Goal: Information Seeking & Learning: Find specific page/section

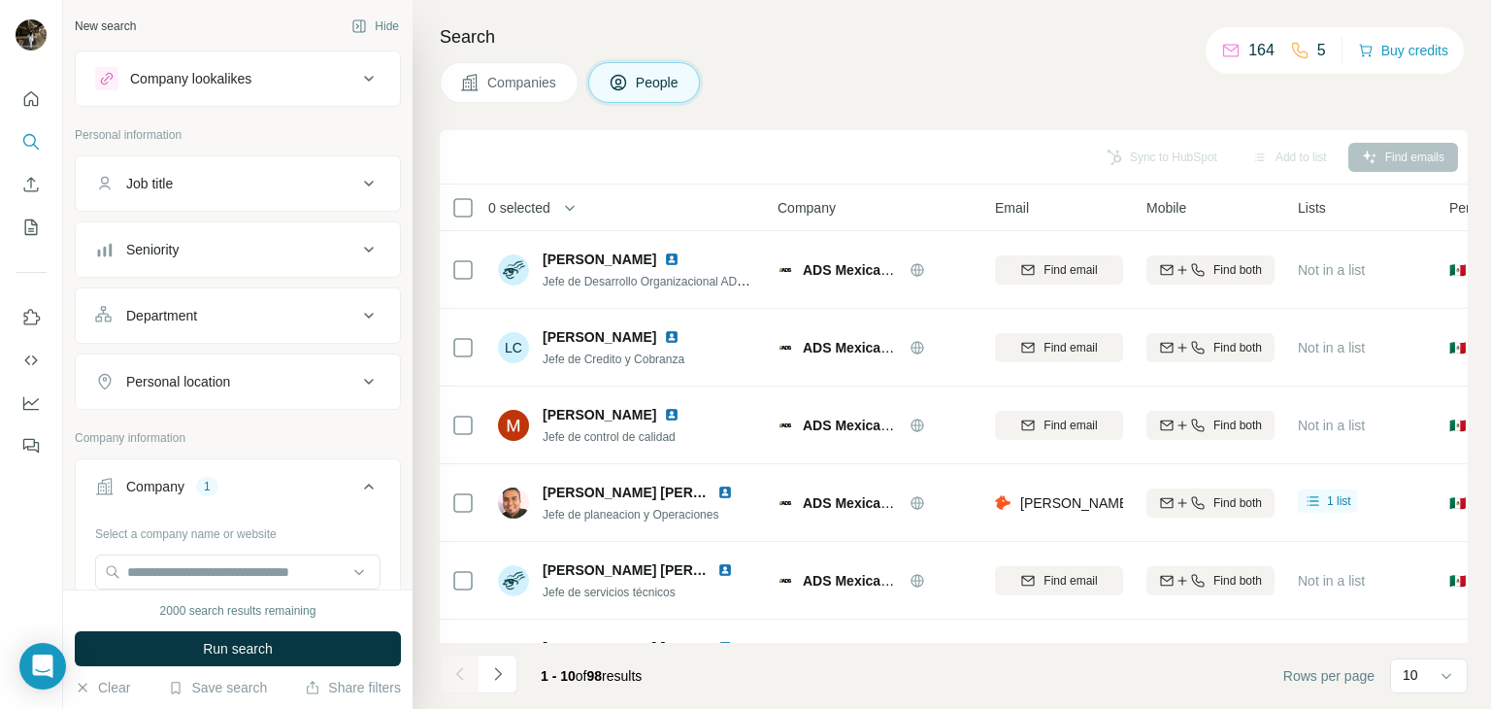
scroll to position [136, 0]
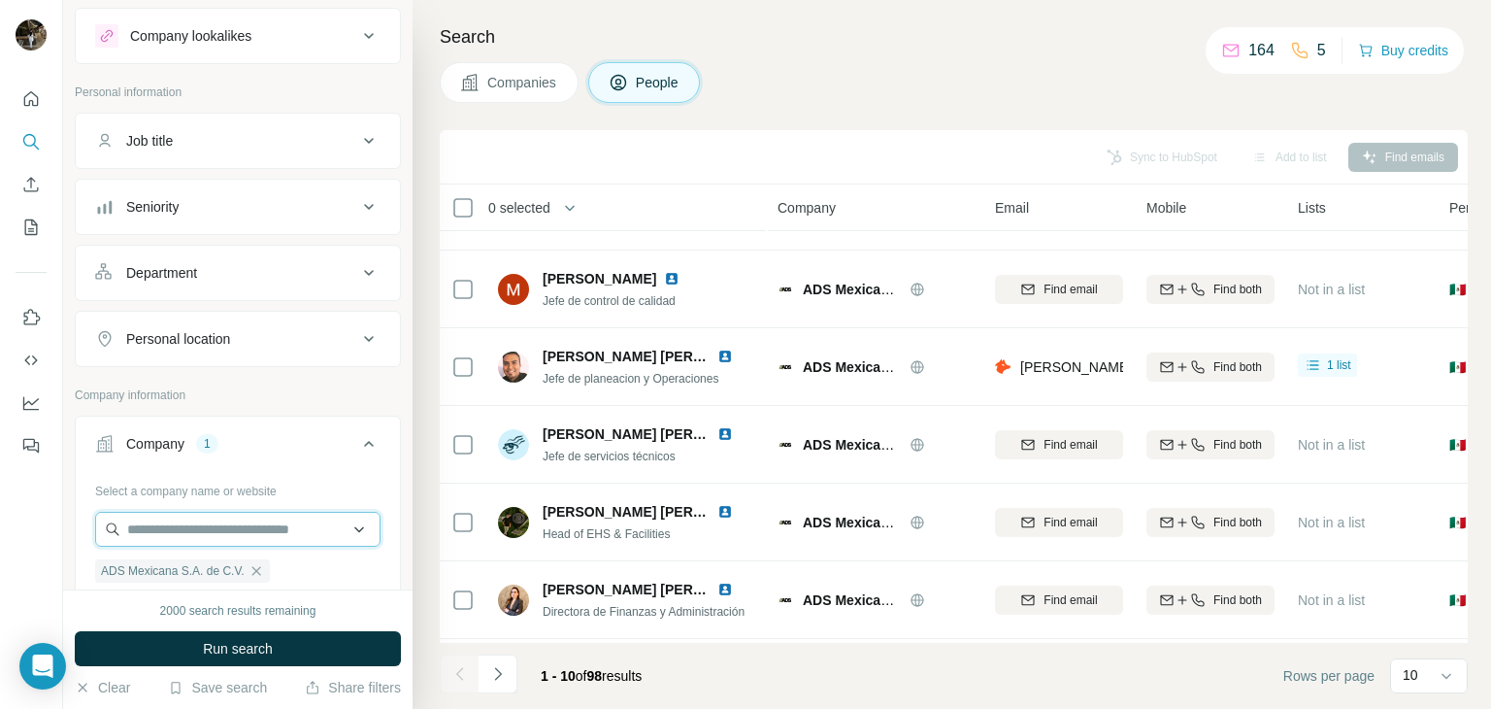
click at [203, 519] on input "text" at bounding box center [237, 529] width 285 height 35
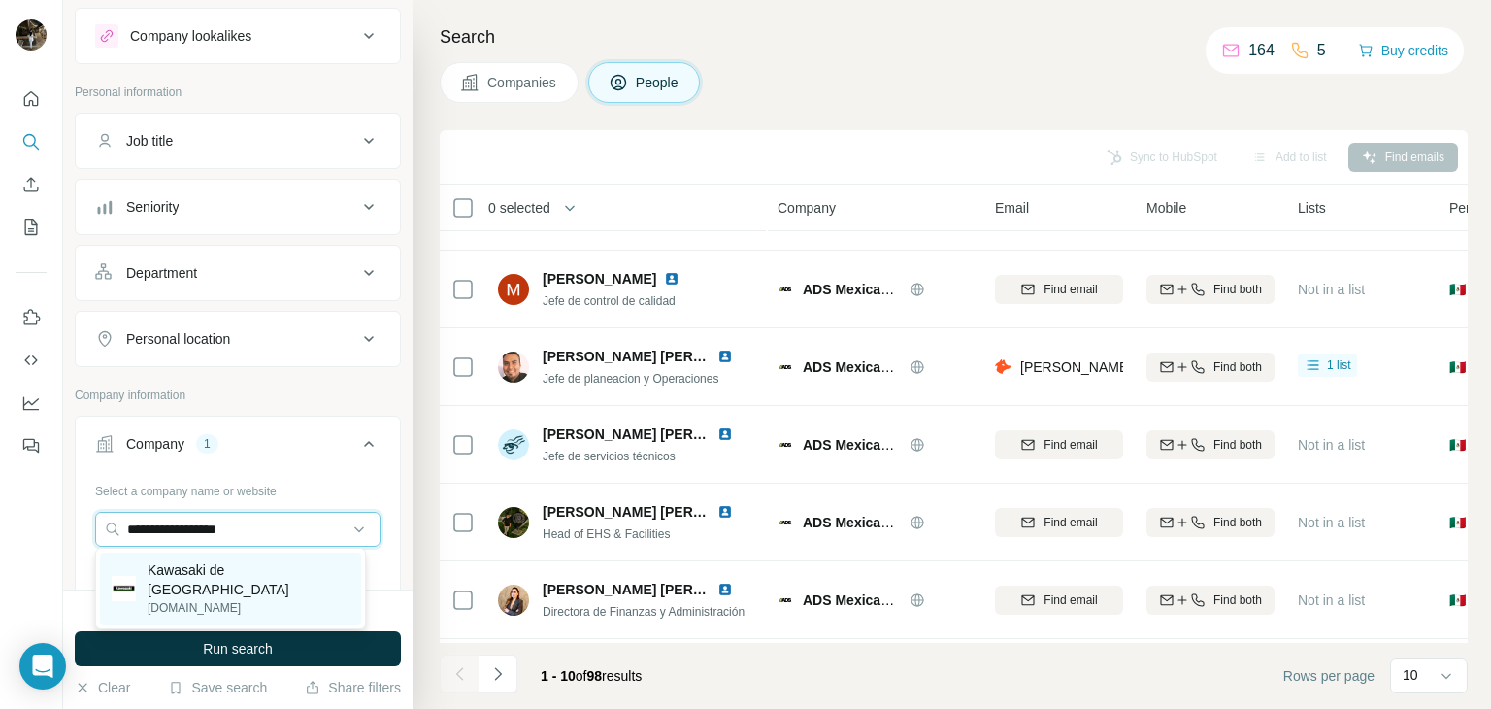
type input "**********"
click at [204, 599] on p "[DOMAIN_NAME]" at bounding box center [249, 607] width 202 height 17
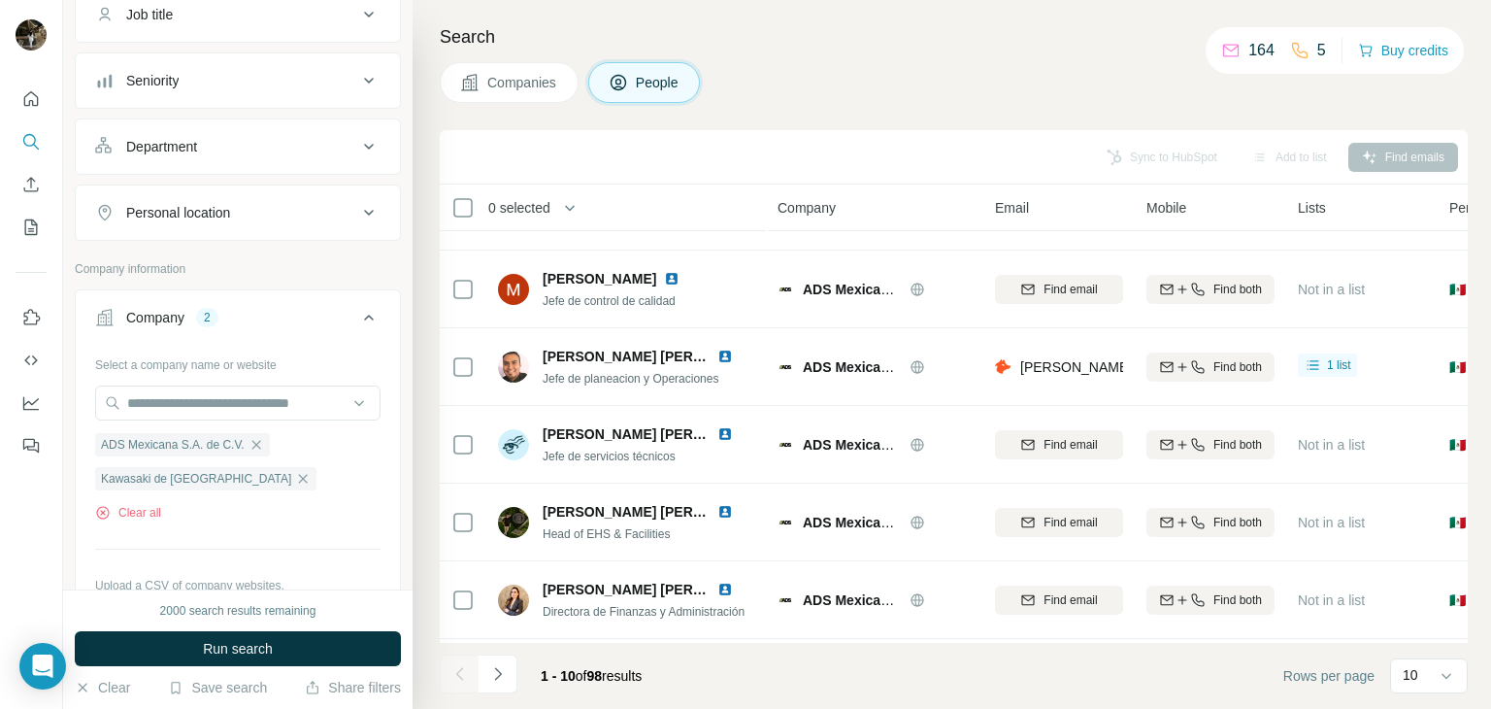
scroll to position [167, 0]
click at [264, 448] on icon "button" at bounding box center [257, 447] width 16 height 16
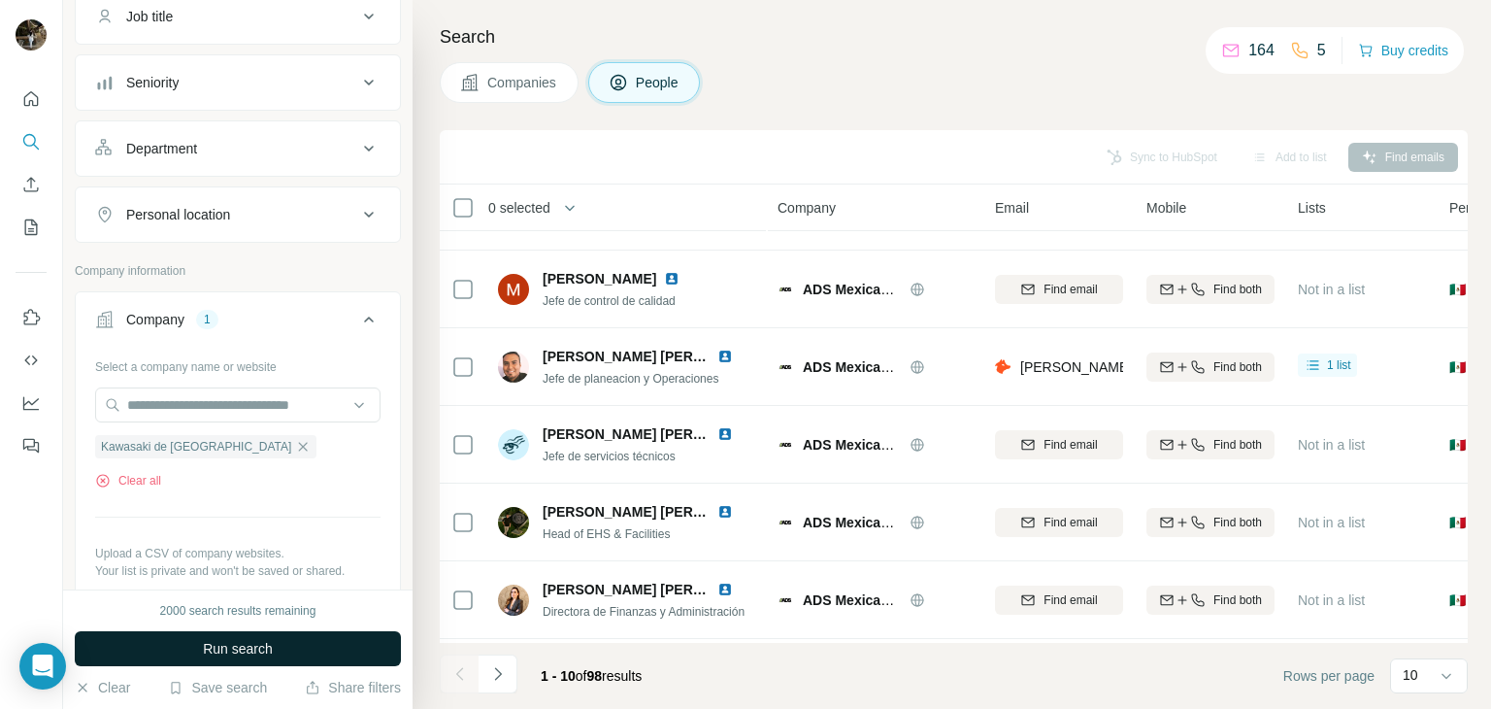
click at [253, 660] on button "Run search" at bounding box center [238, 648] width 326 height 35
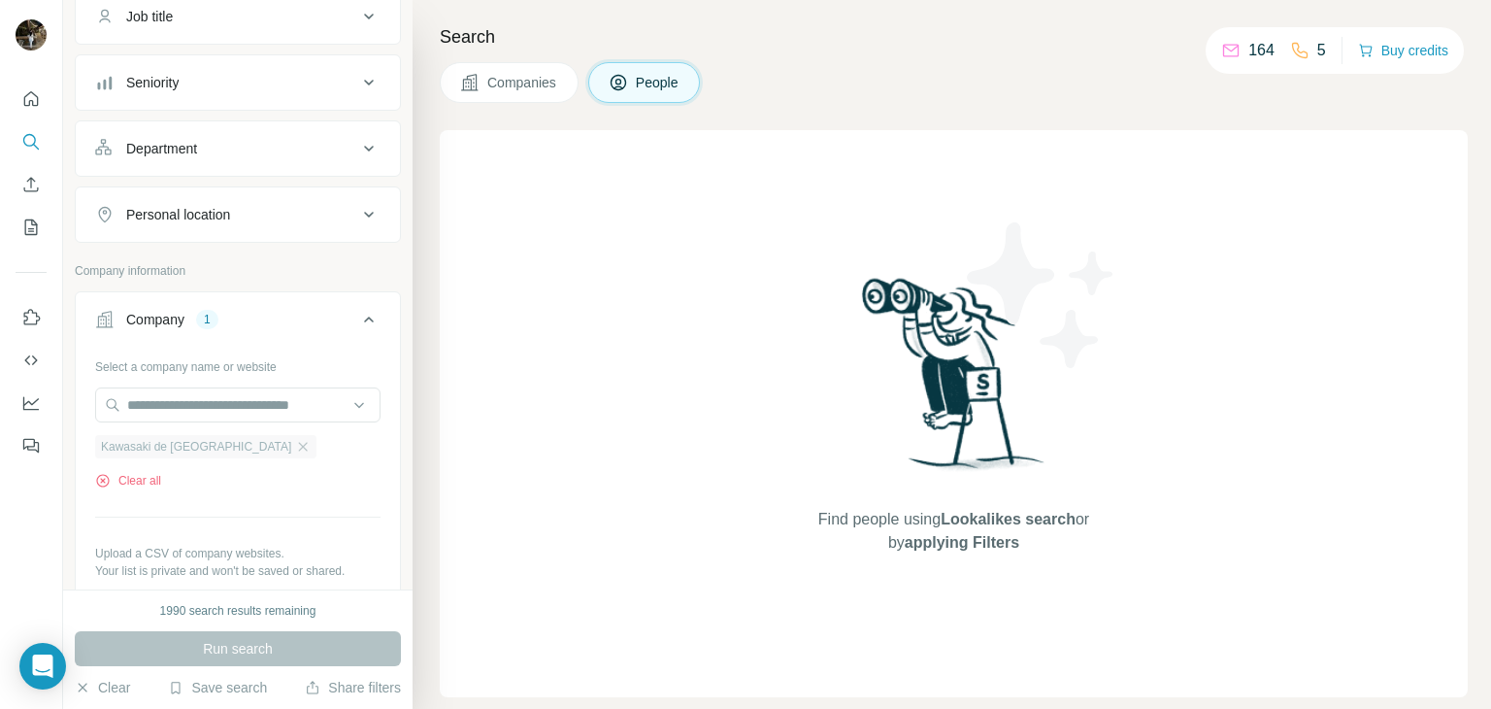
click at [183, 448] on span "Kawasaki de [GEOGRAPHIC_DATA]" at bounding box center [196, 446] width 190 height 17
click at [210, 653] on div "Run search" at bounding box center [238, 648] width 326 height 35
click at [527, 79] on span "Companies" at bounding box center [522, 82] width 71 height 19
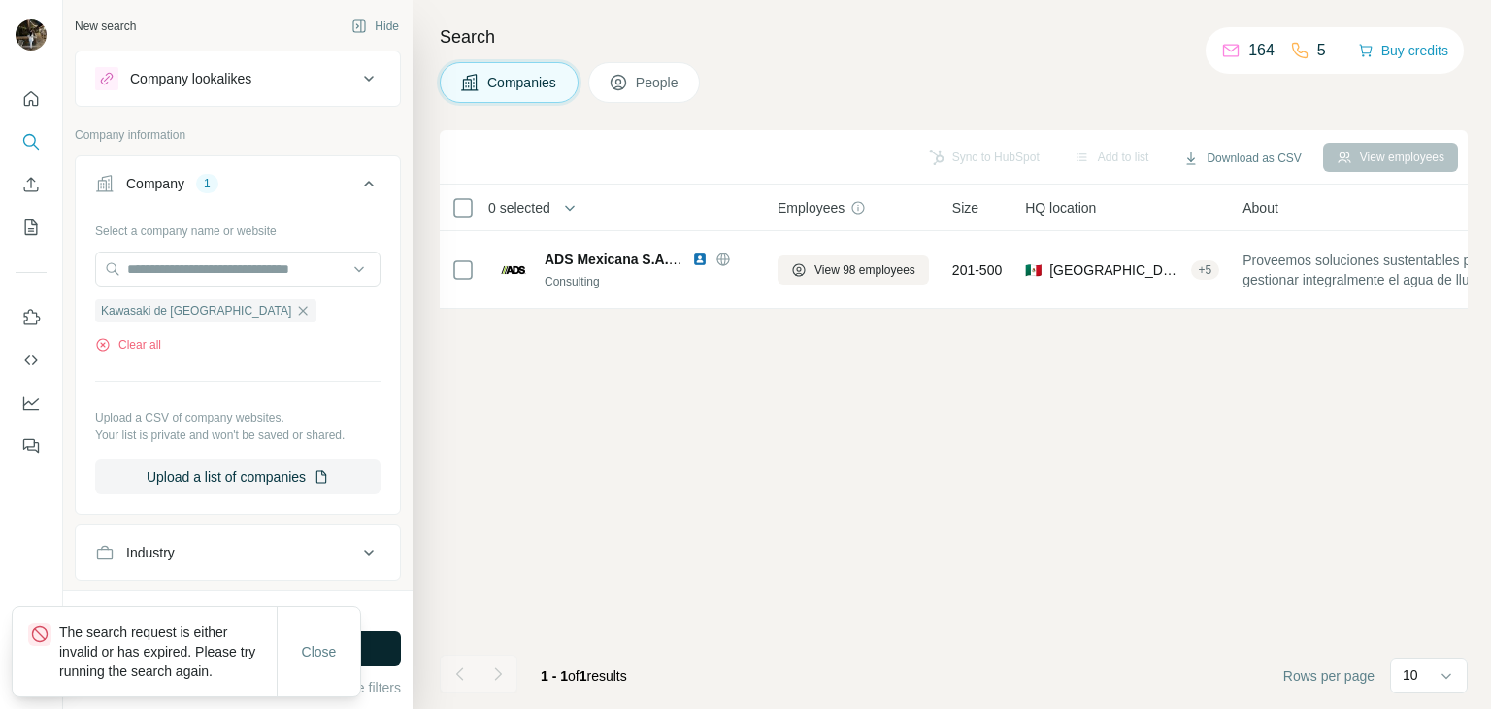
click at [365, 652] on button "Run search" at bounding box center [238, 648] width 326 height 35
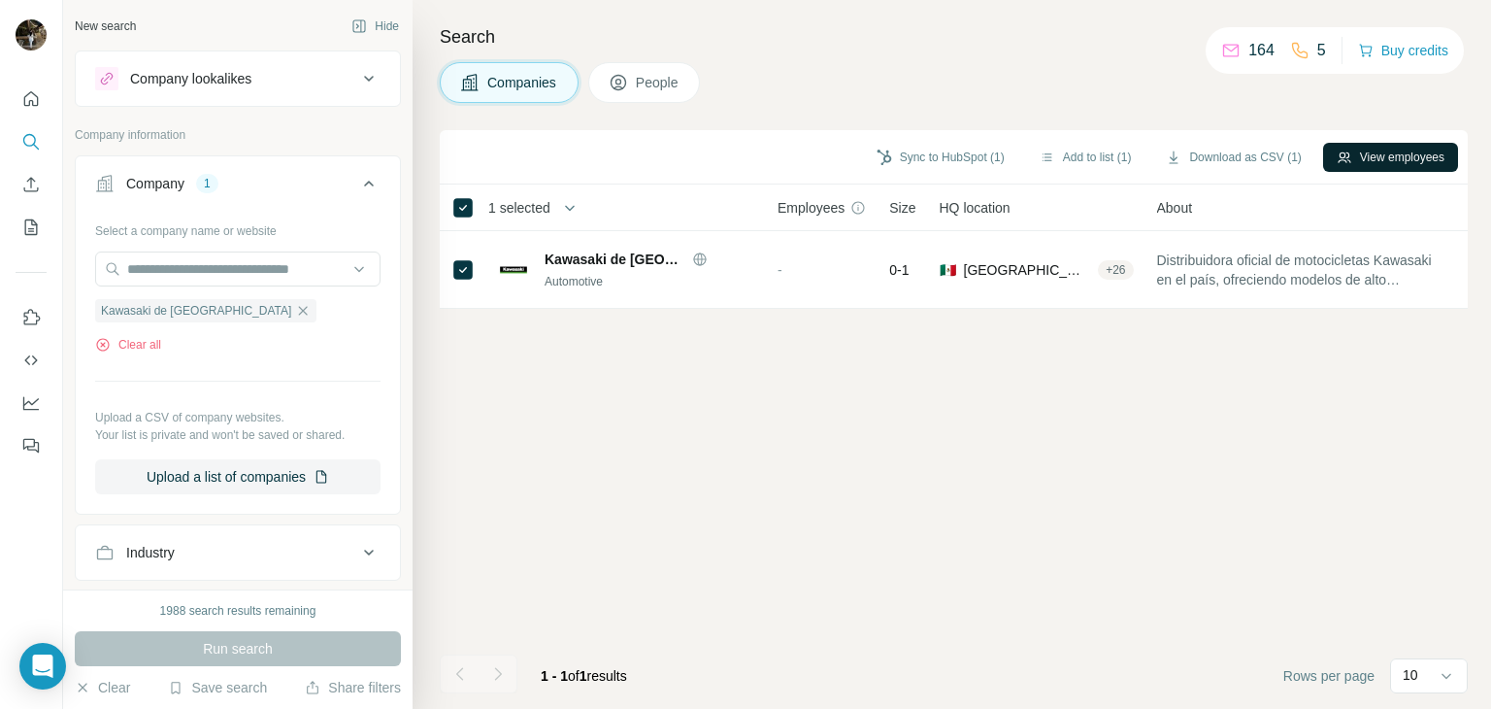
click at [1337, 151] on icon "button" at bounding box center [1345, 158] width 16 height 16
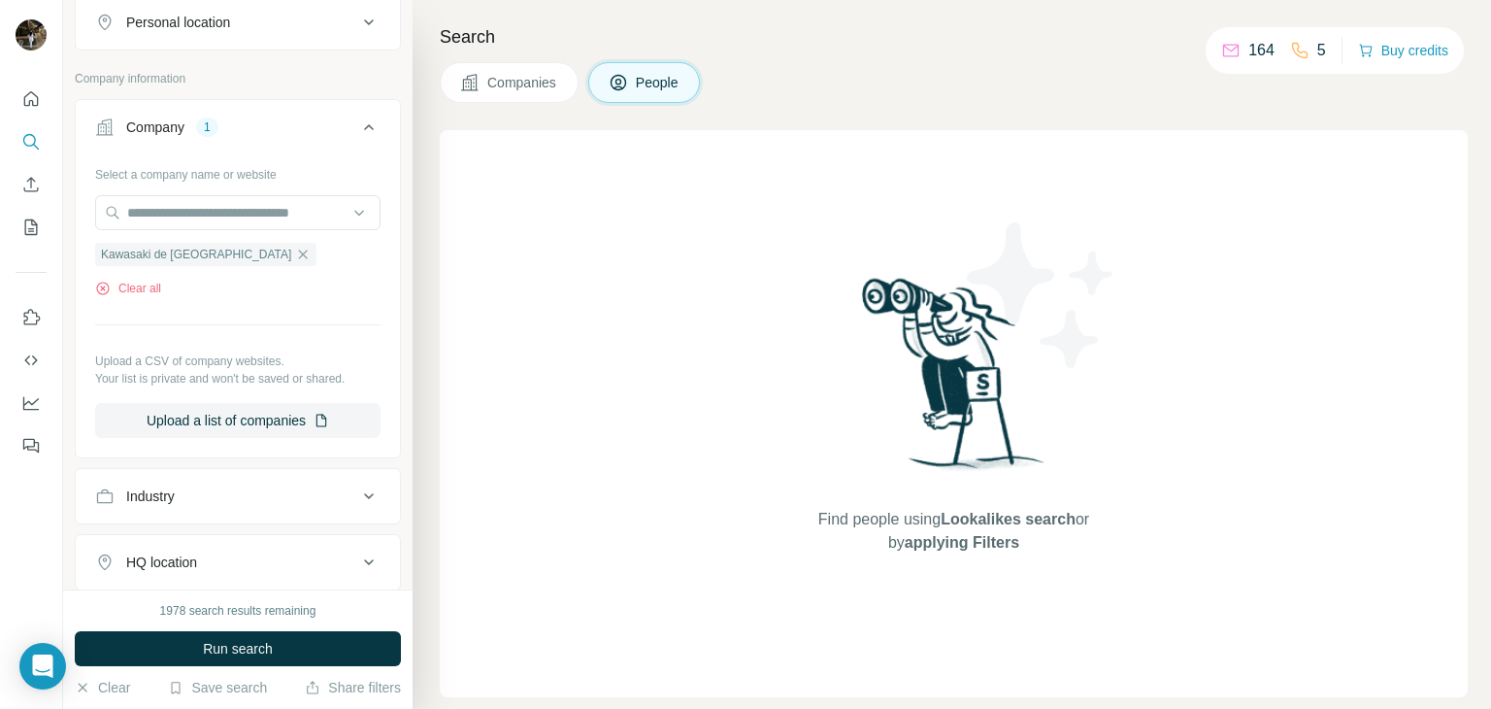
scroll to position [357, 0]
click at [151, 250] on span "Kawasaki de [GEOGRAPHIC_DATA]" at bounding box center [196, 256] width 190 height 17
click at [522, 88] on span "Companies" at bounding box center [522, 82] width 71 height 19
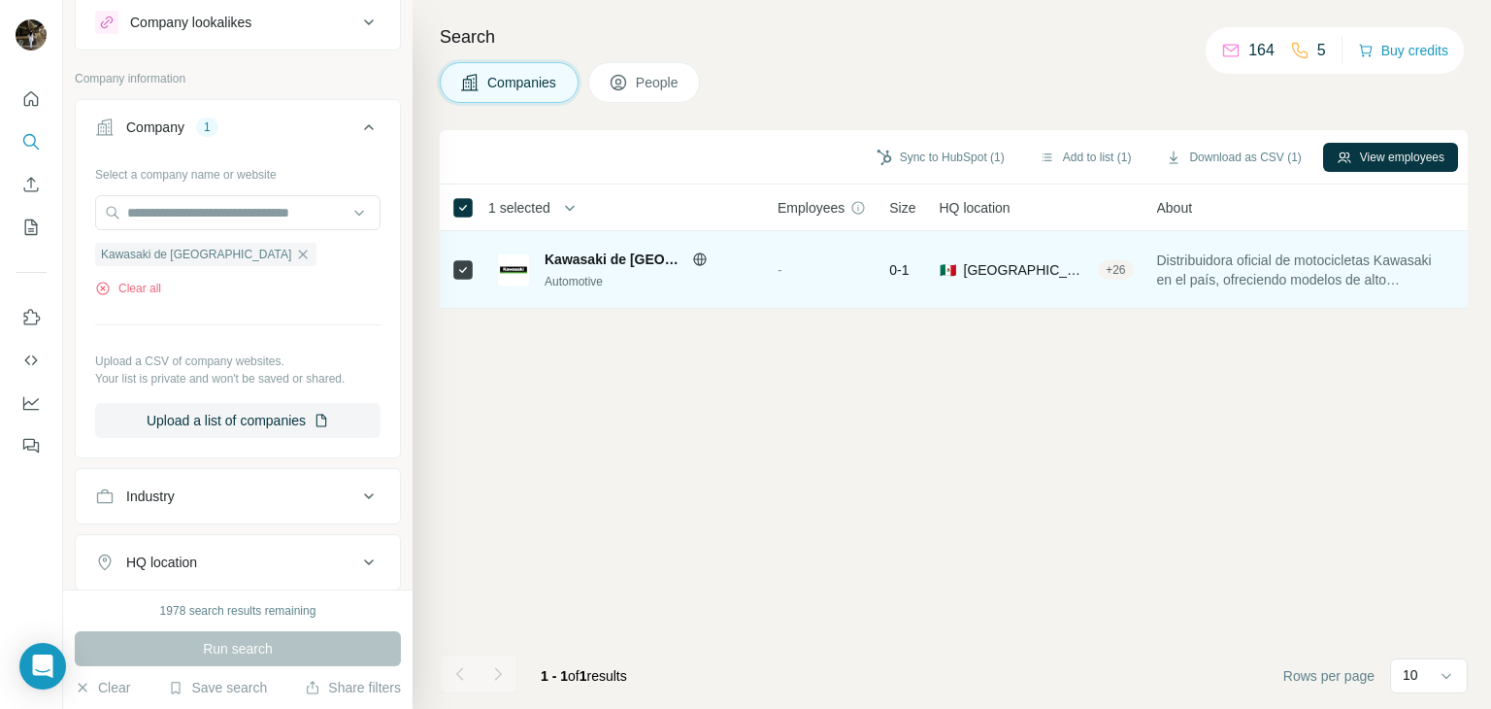
click at [586, 256] on span "Kawasaki de [GEOGRAPHIC_DATA]" at bounding box center [614, 259] width 138 height 19
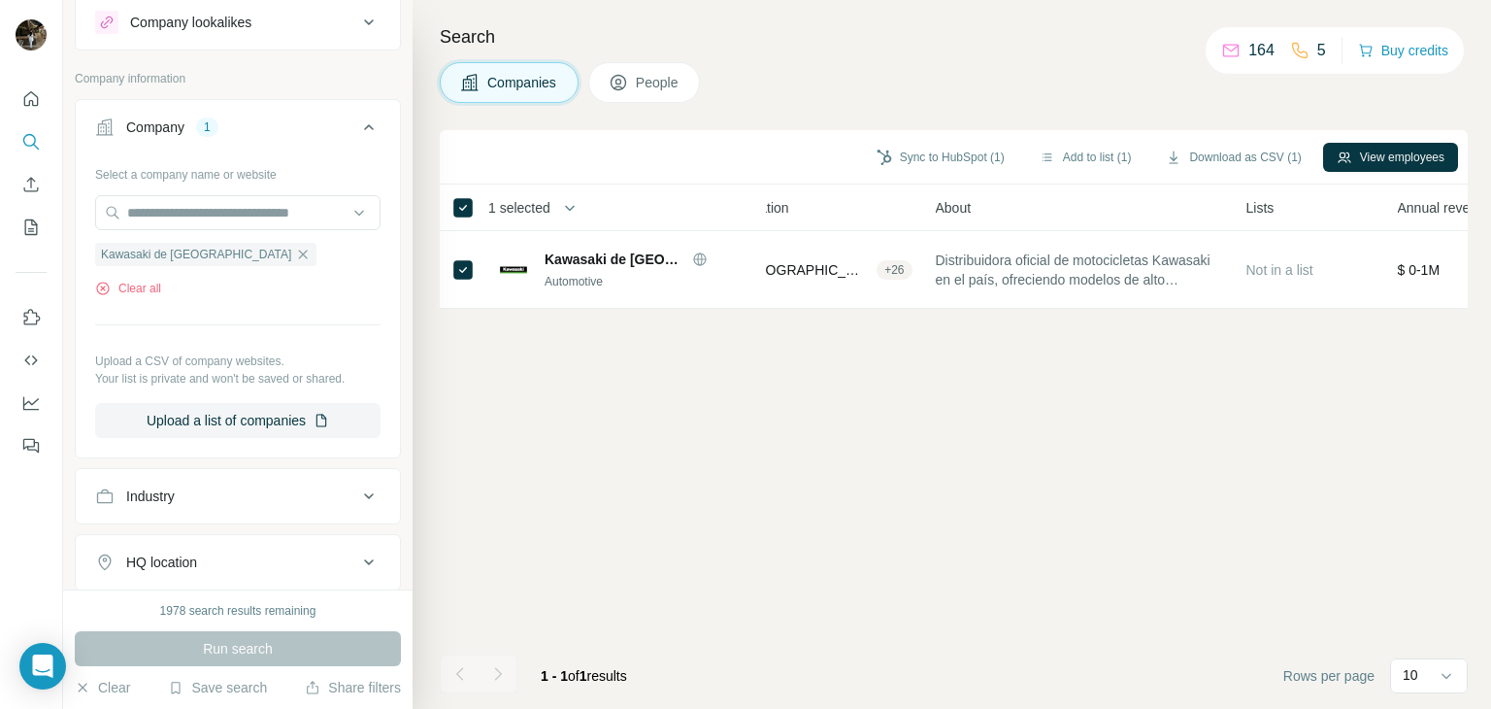
scroll to position [0, 245]
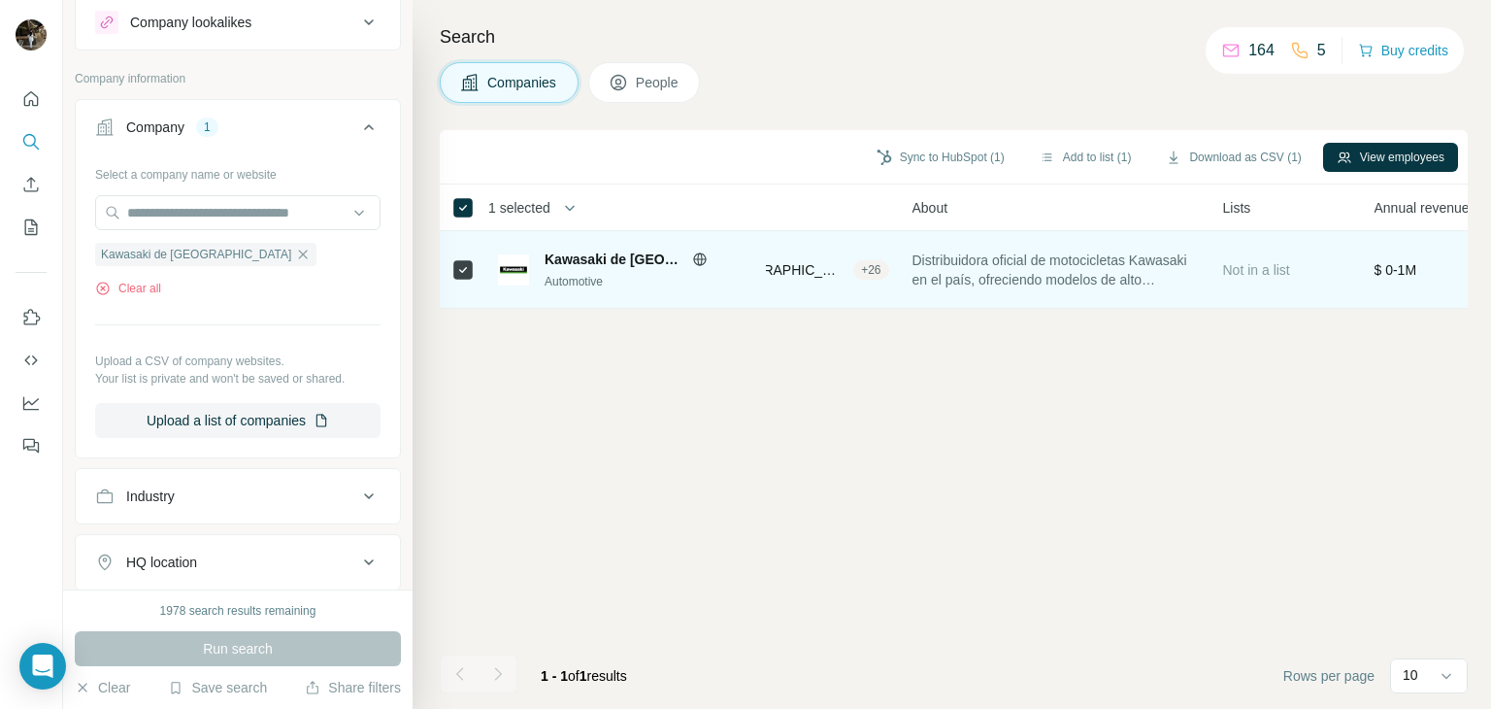
click at [854, 263] on div "+ 26" at bounding box center [871, 269] width 35 height 17
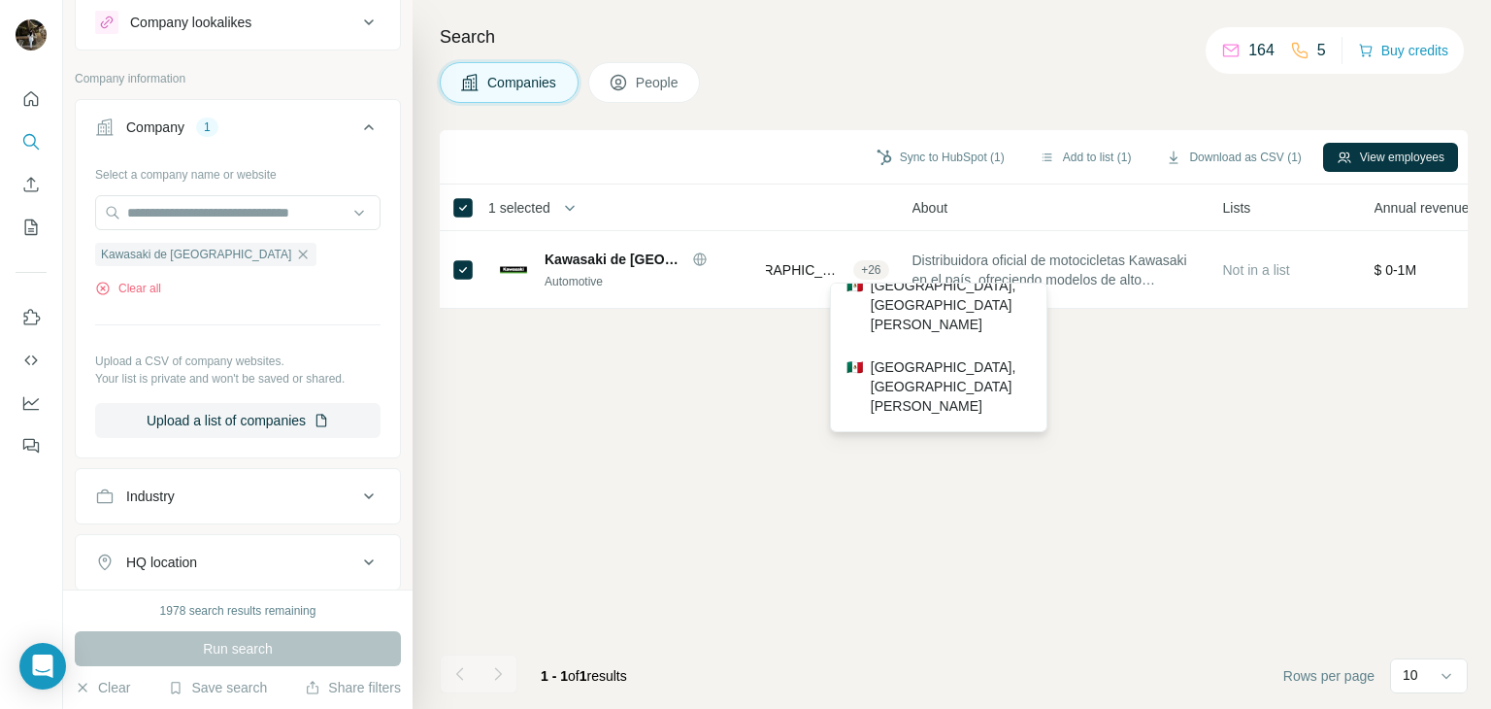
scroll to position [0, 0]
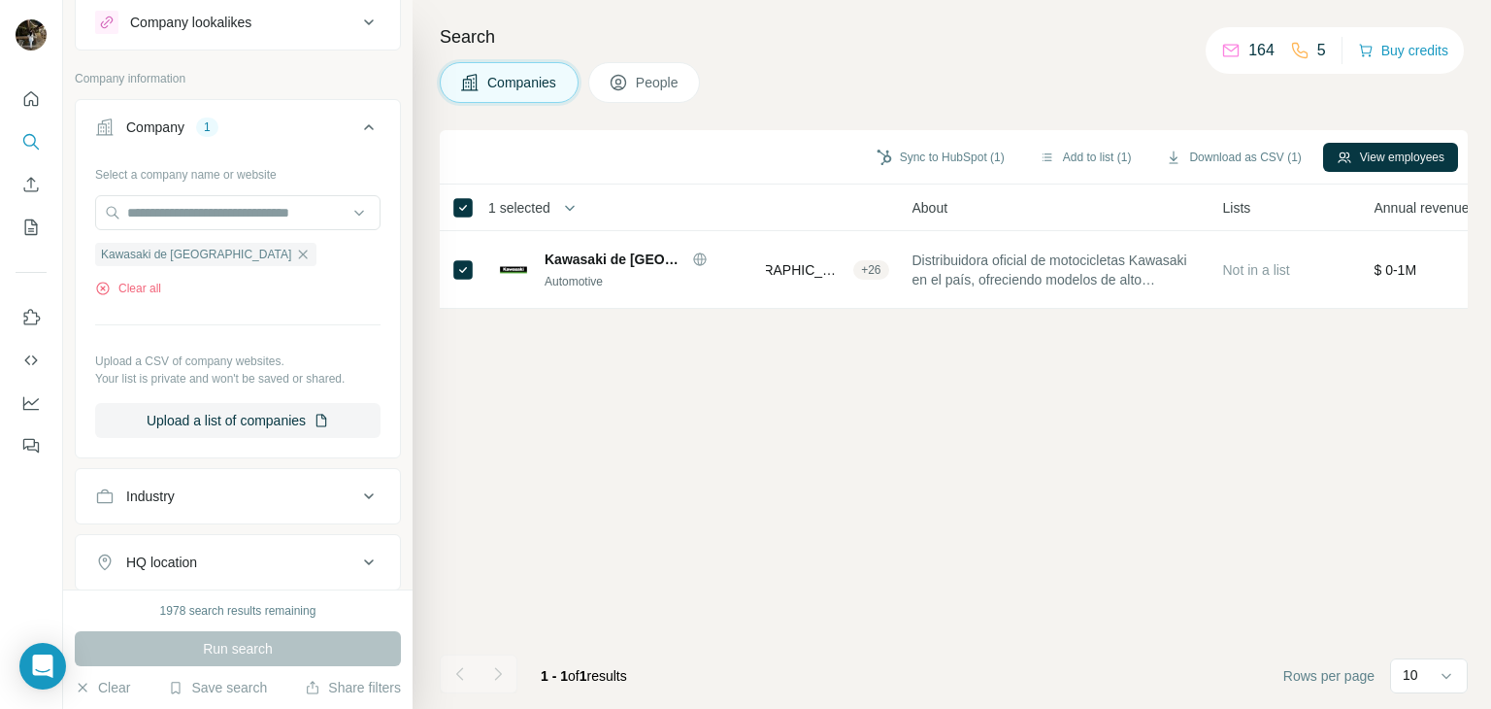
click at [746, 385] on div "Sync to HubSpot (1) Add to list (1) Download as CSV (1) View employees 1 select…" at bounding box center [954, 419] width 1028 height 579
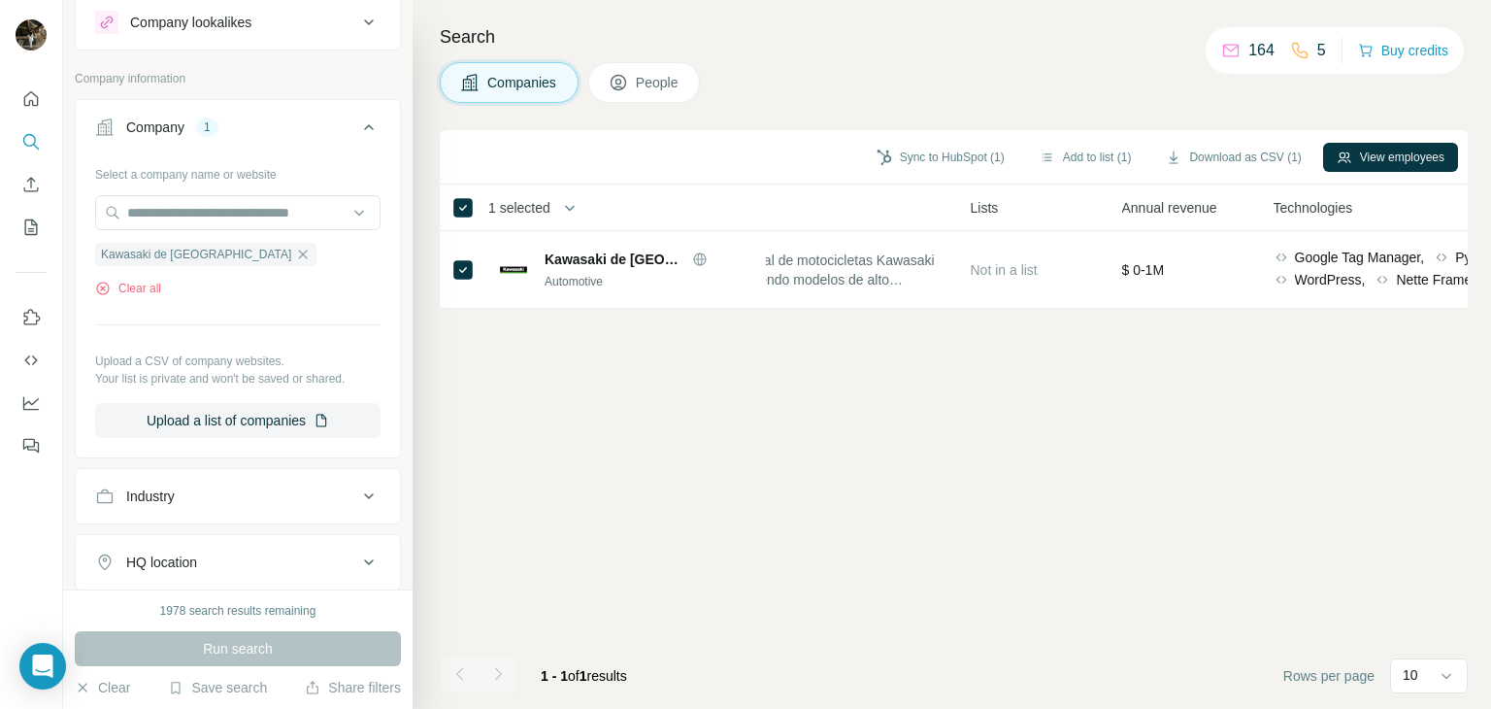
scroll to position [0, 526]
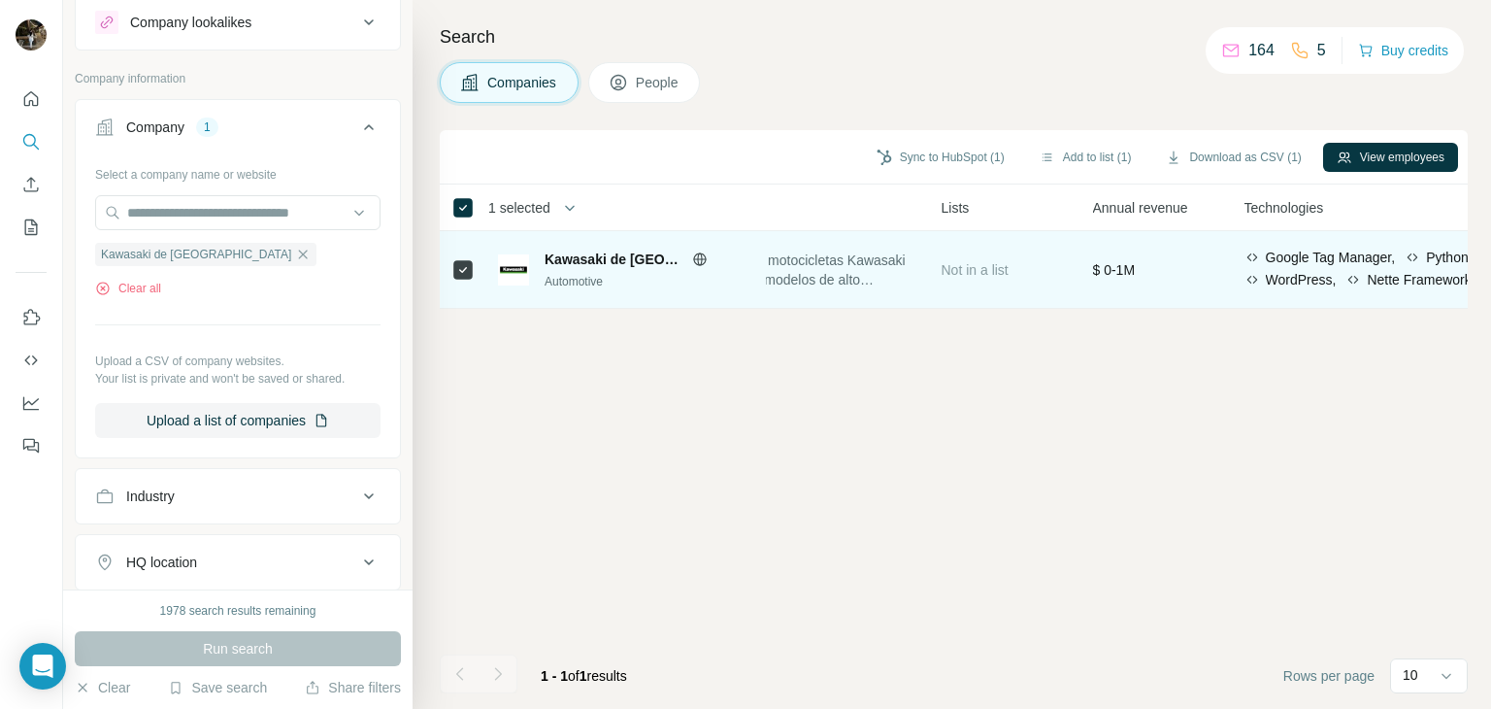
click at [954, 307] on td "Not in a list" at bounding box center [1005, 270] width 151 height 78
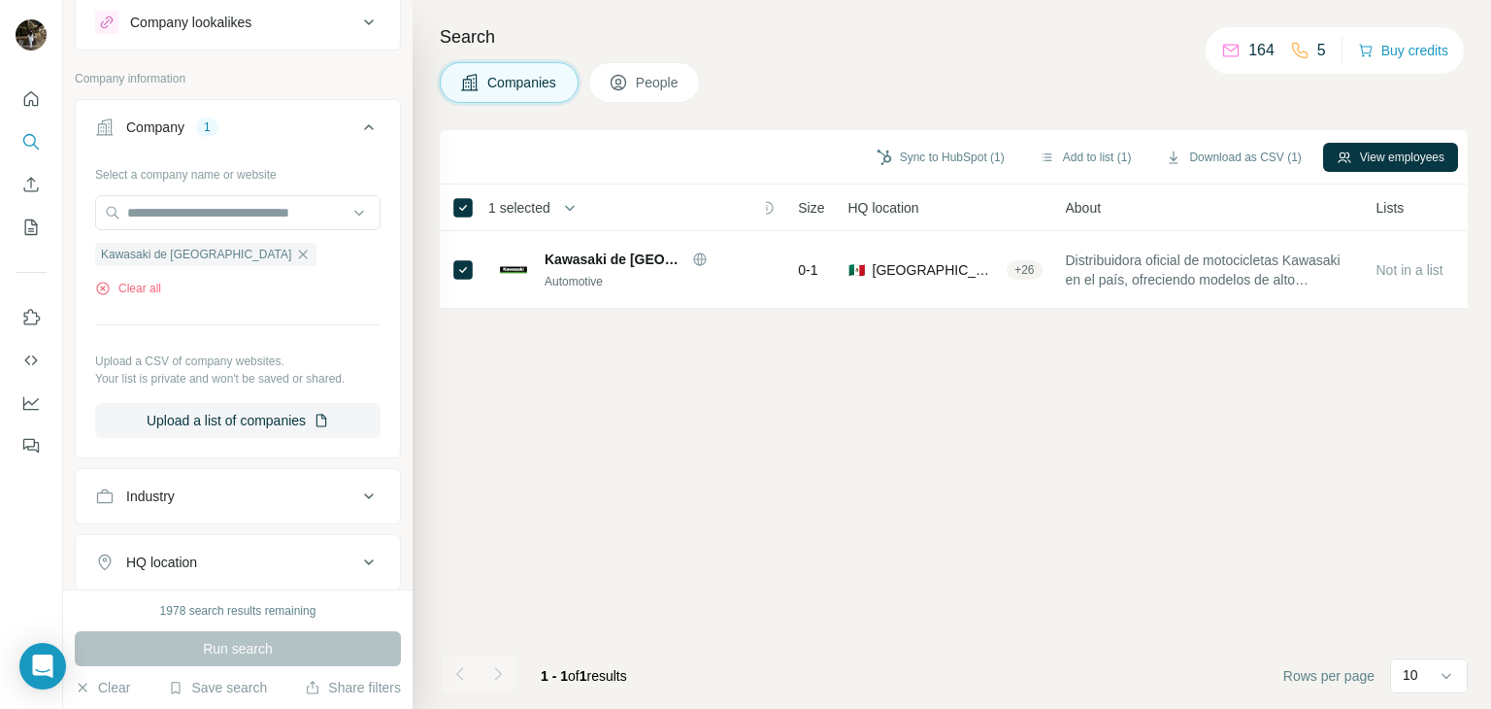
scroll to position [0, 0]
